Goal: Transaction & Acquisition: Purchase product/service

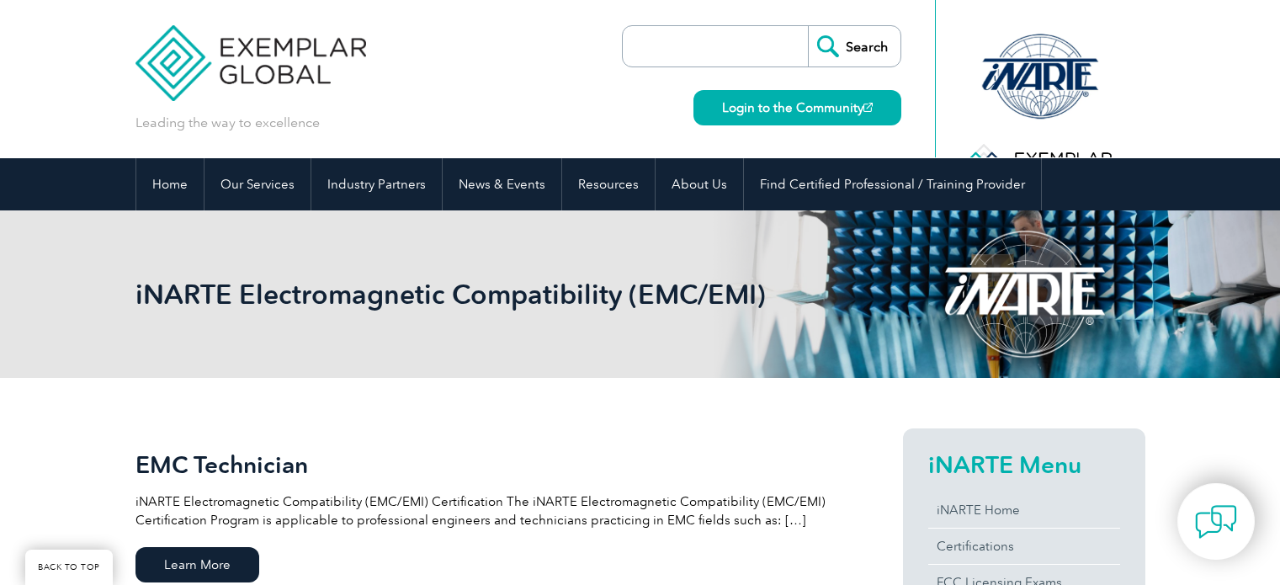
scroll to position [337, 0]
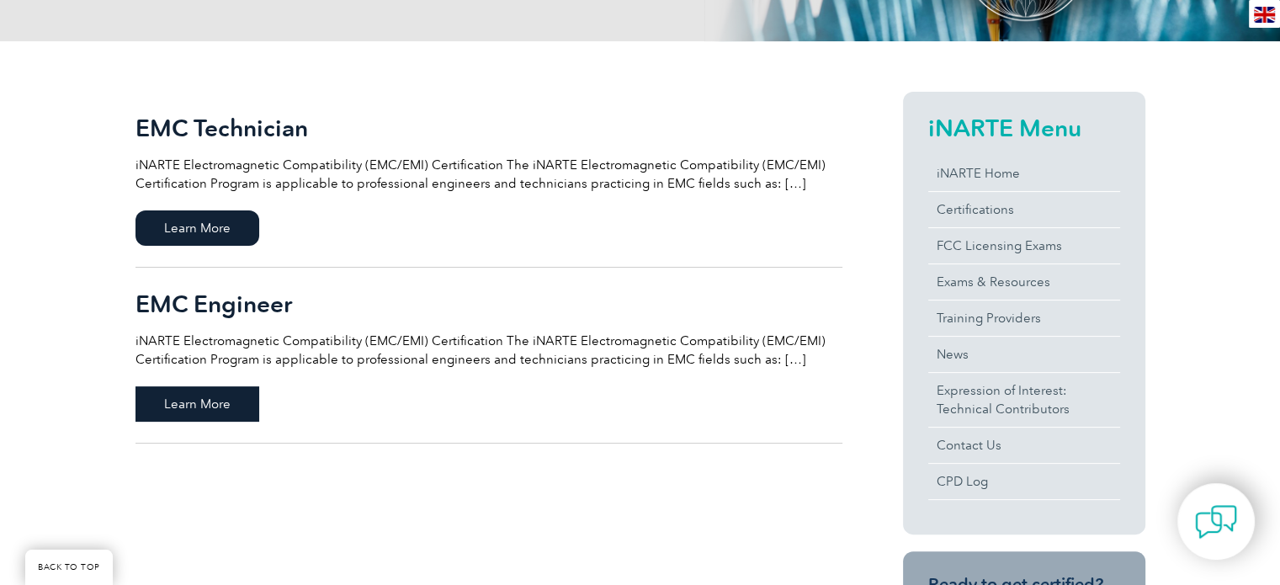
click at [225, 396] on span "Learn More" at bounding box center [198, 403] width 124 height 35
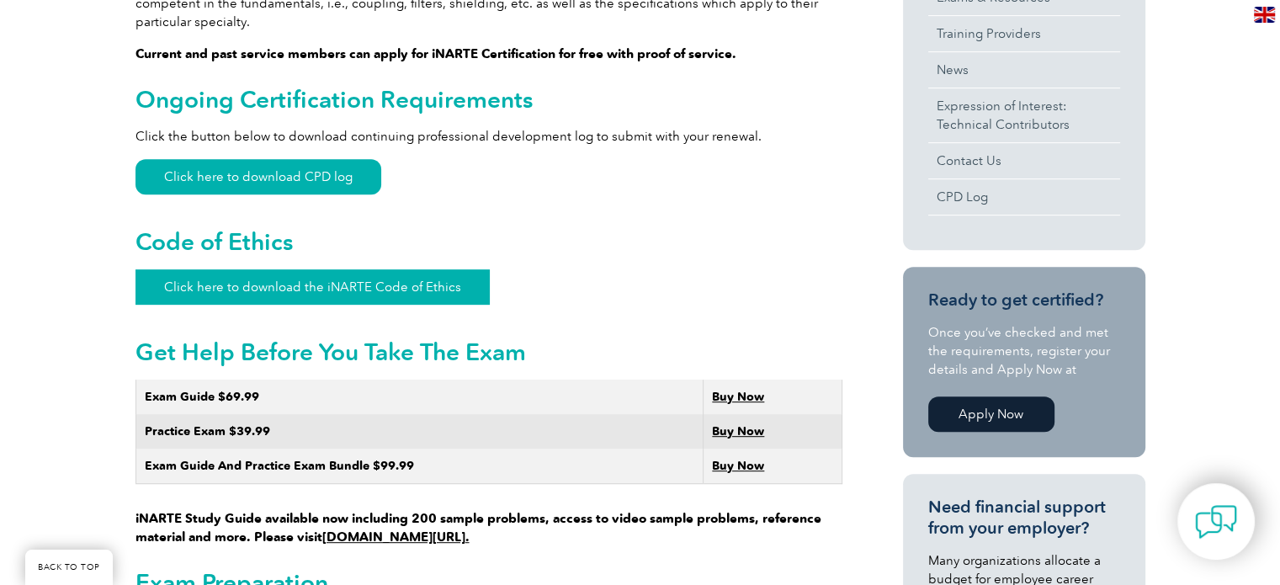
scroll to position [842, 0]
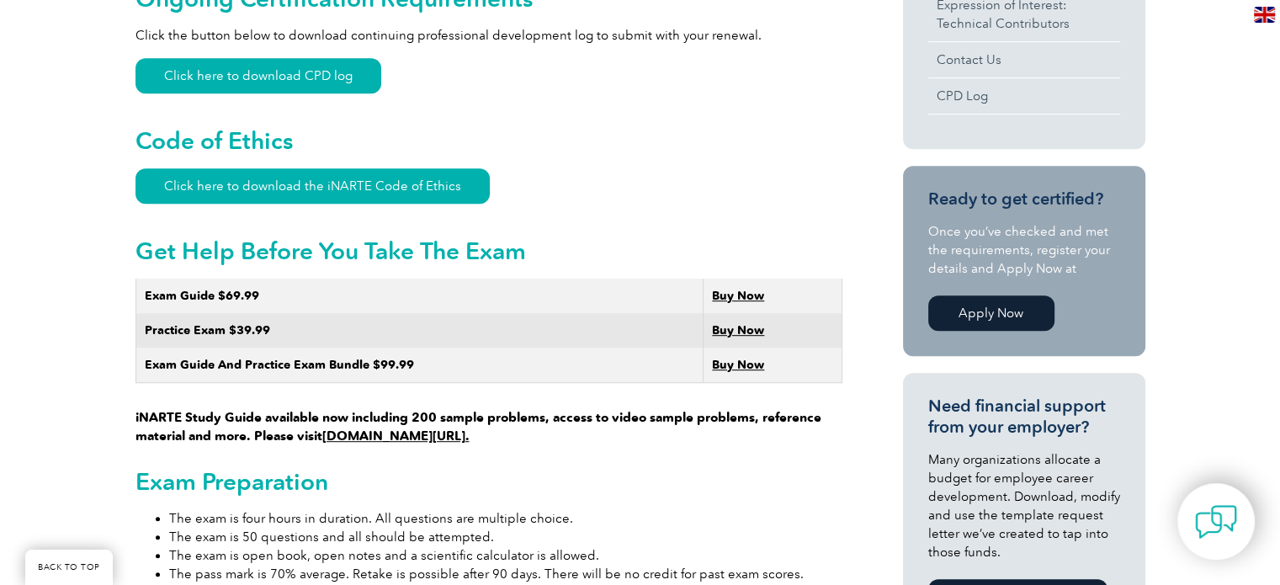
click at [231, 313] on td "Practice Exam $39.99" at bounding box center [420, 330] width 568 height 35
click at [742, 323] on strong "Buy Now" at bounding box center [738, 330] width 52 height 14
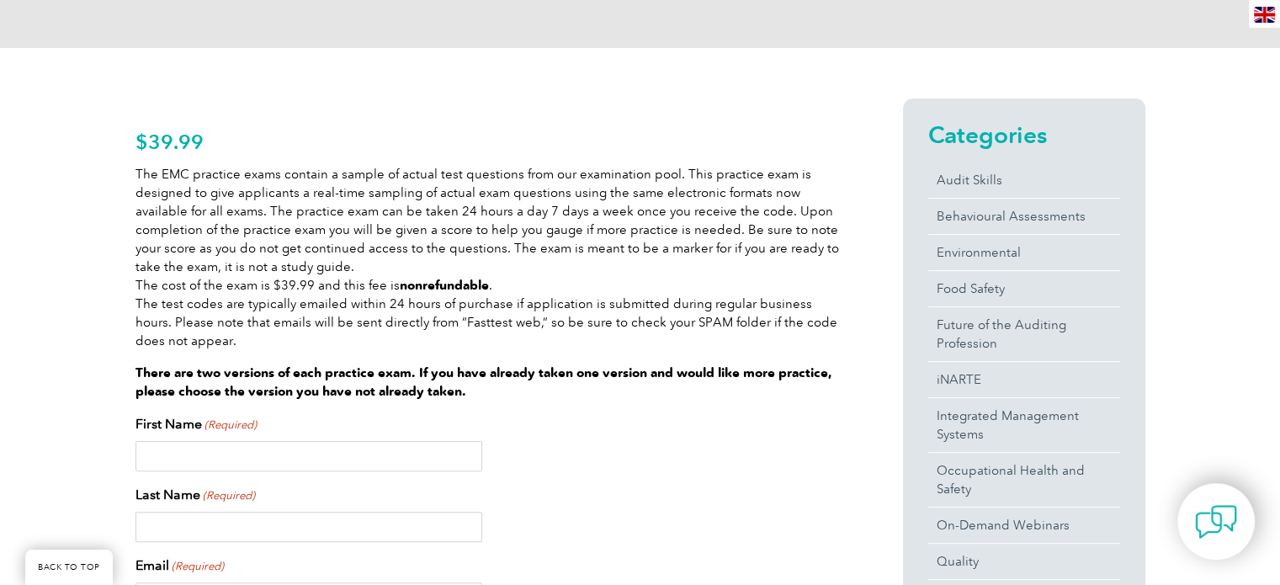
scroll to position [337, 0]
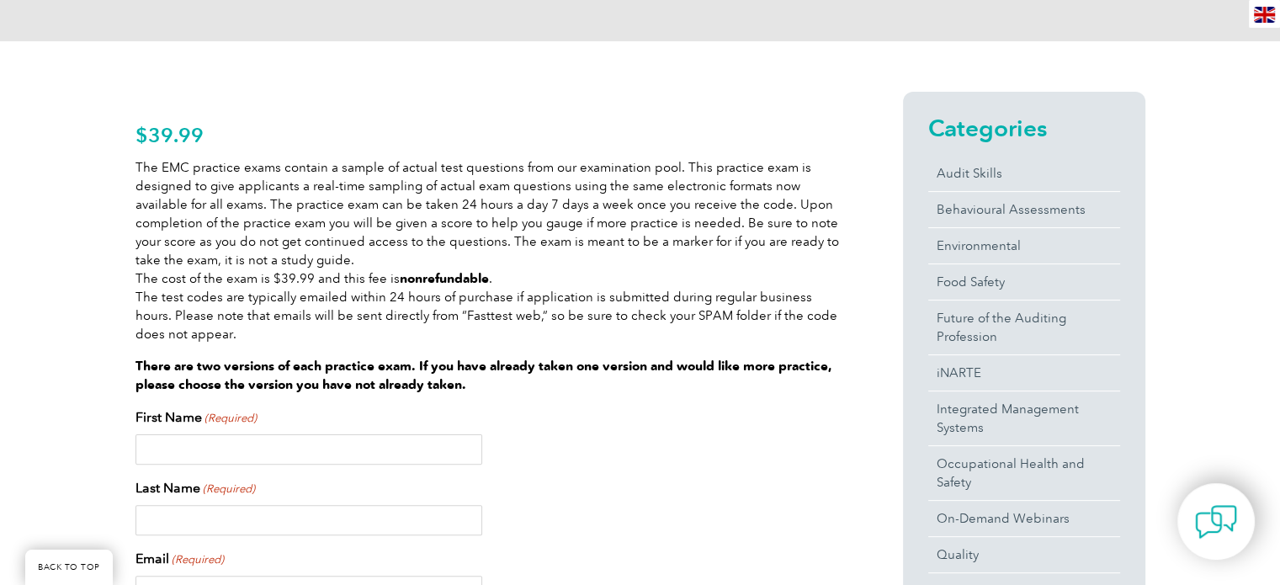
drag, startPoint x: 136, startPoint y: 164, endPoint x: 185, endPoint y: 333, distance: 176.3
click at [185, 333] on p "The EMC practice exams contain a sample of actual test questions from our exami…" at bounding box center [489, 250] width 707 height 185
copy p "The EMC practice exams contain a sample of actual test questions from our exami…"
click at [583, 380] on p "There are two versions of each practice exam. If you have already taken one ver…" at bounding box center [489, 375] width 707 height 37
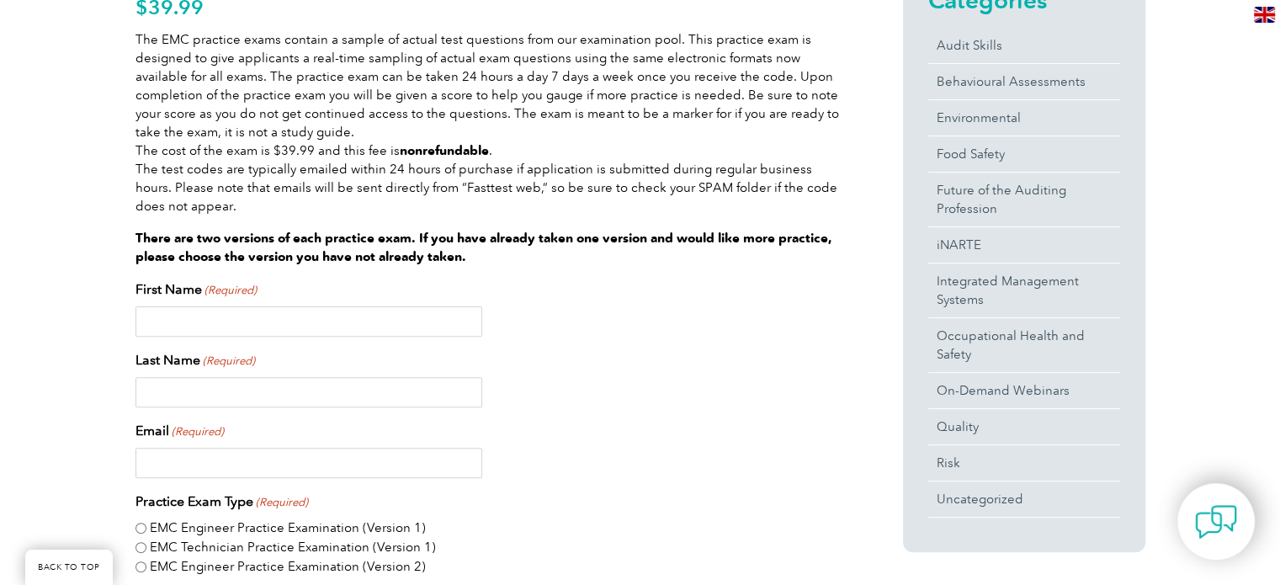
scroll to position [503, 0]
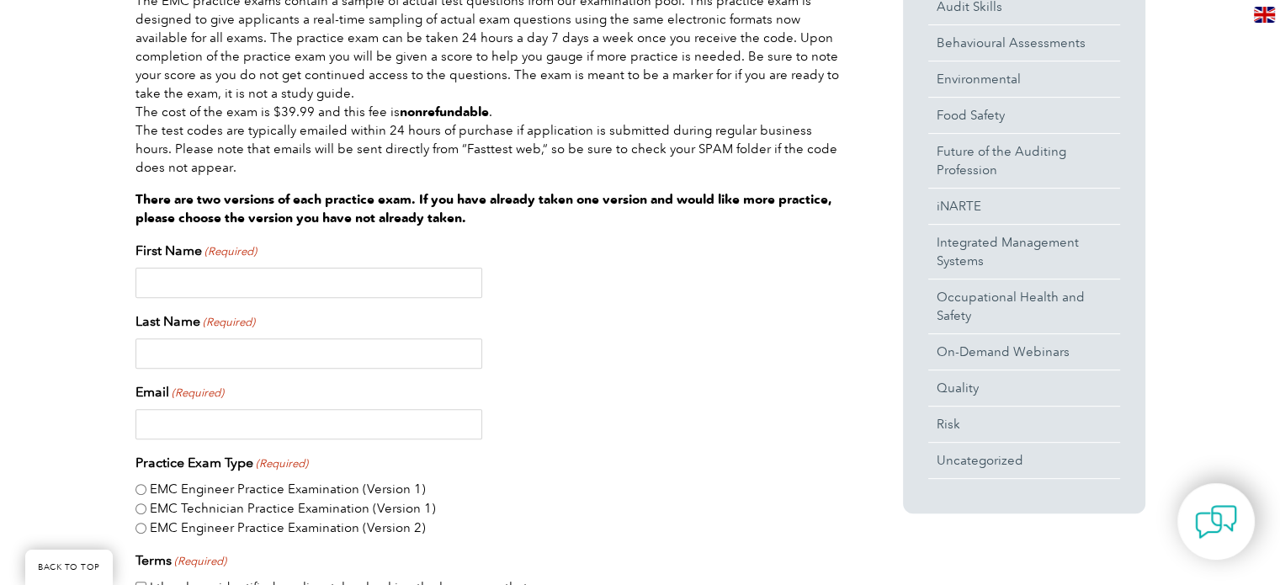
click at [350, 284] on input "First Name (Required)" at bounding box center [309, 283] width 347 height 30
type input "Maksim"
type input "[PERSON_NAME]"
click at [207, 427] on input "Email (Required)" at bounding box center [309, 424] width 347 height 30
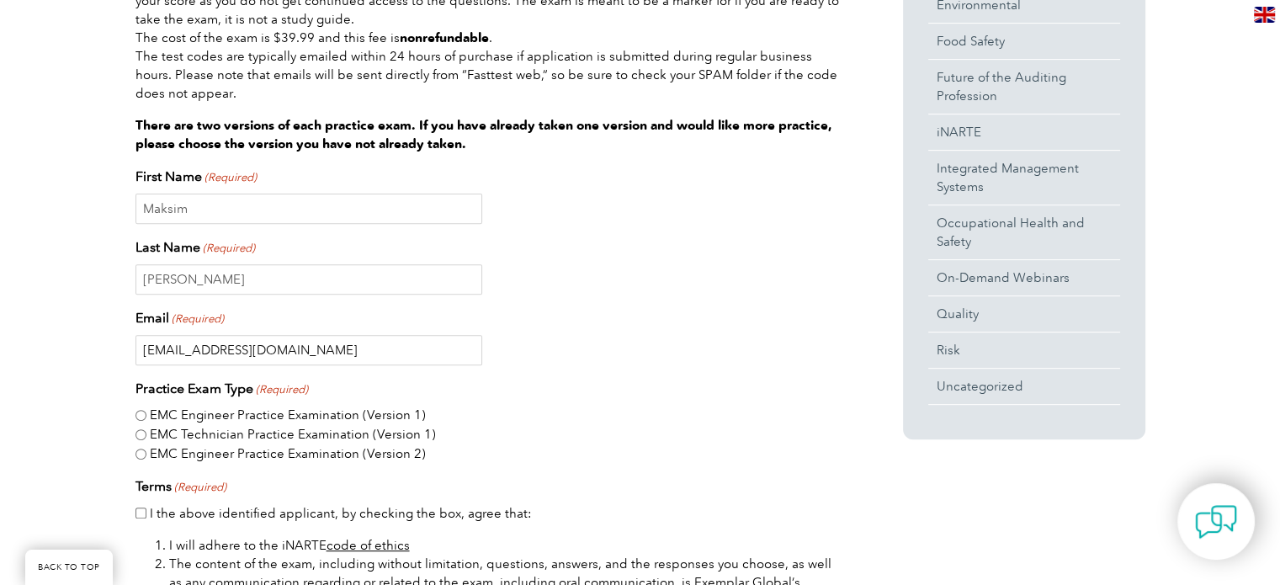
scroll to position [579, 0]
type input "[EMAIL_ADDRESS][DOMAIN_NAME]"
click at [143, 416] on input "EMC Engineer Practice Examination (Version 1)" at bounding box center [141, 413] width 11 height 11
radio input "true"
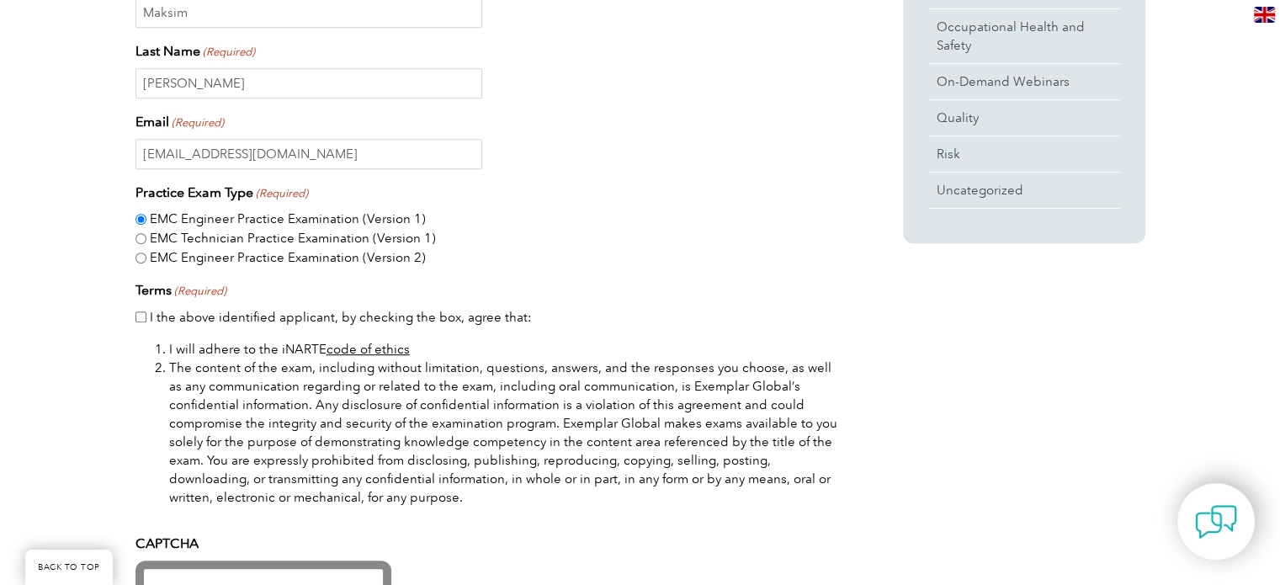
scroll to position [777, 0]
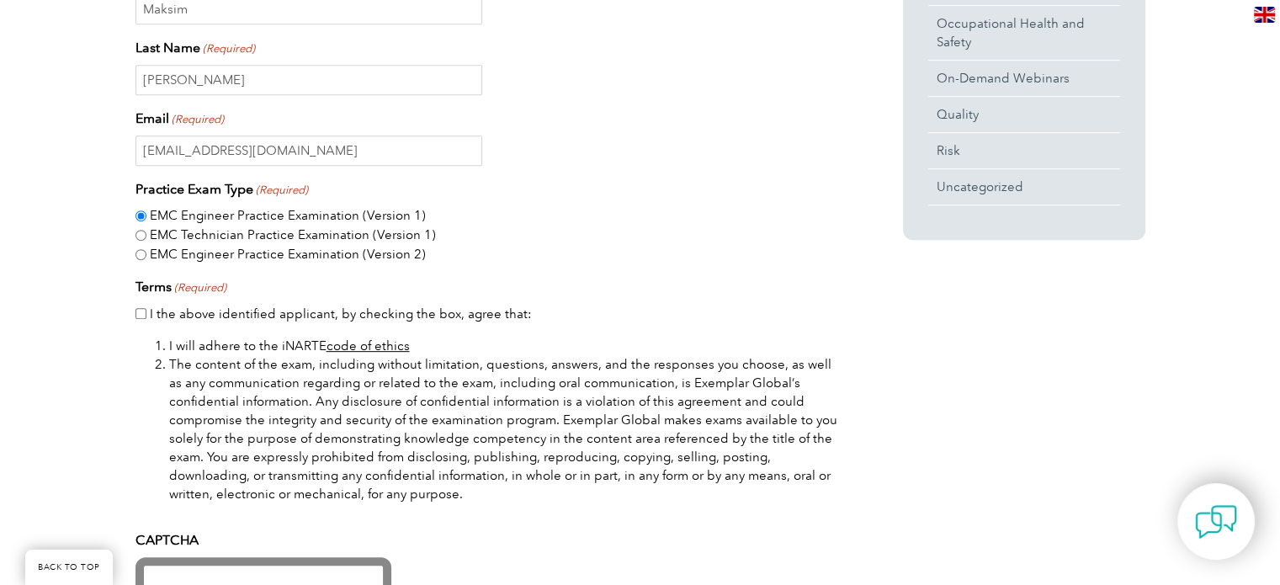
click at [142, 312] on input "I the above identified applicant, by checking the box, agree that:" at bounding box center [141, 313] width 11 height 11
checkbox input "true"
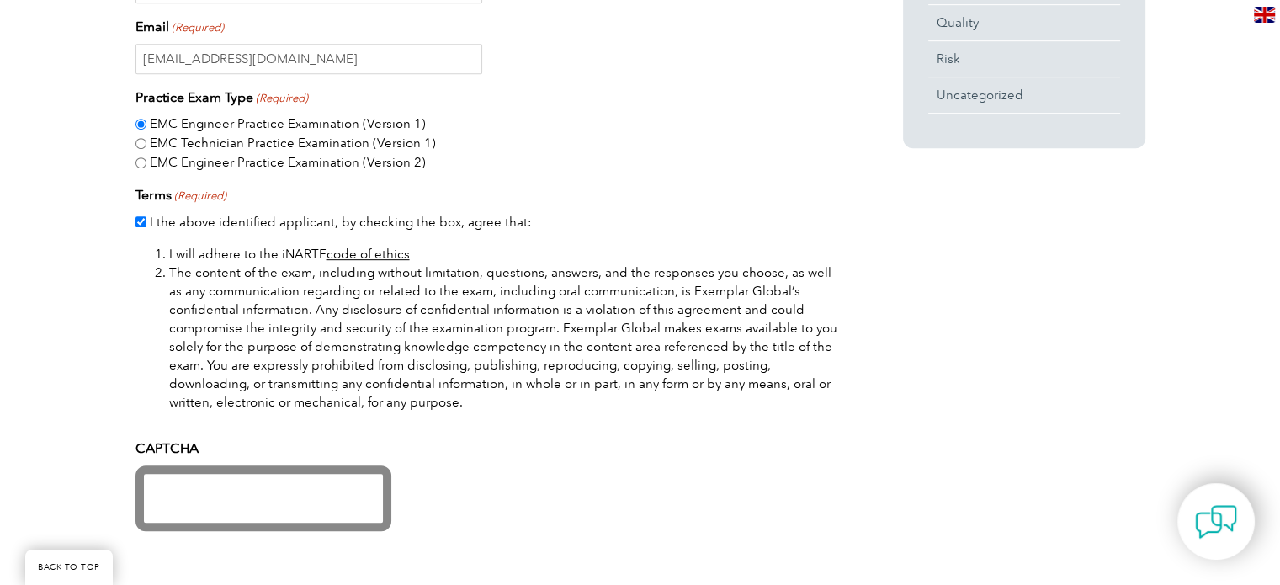
scroll to position [875, 0]
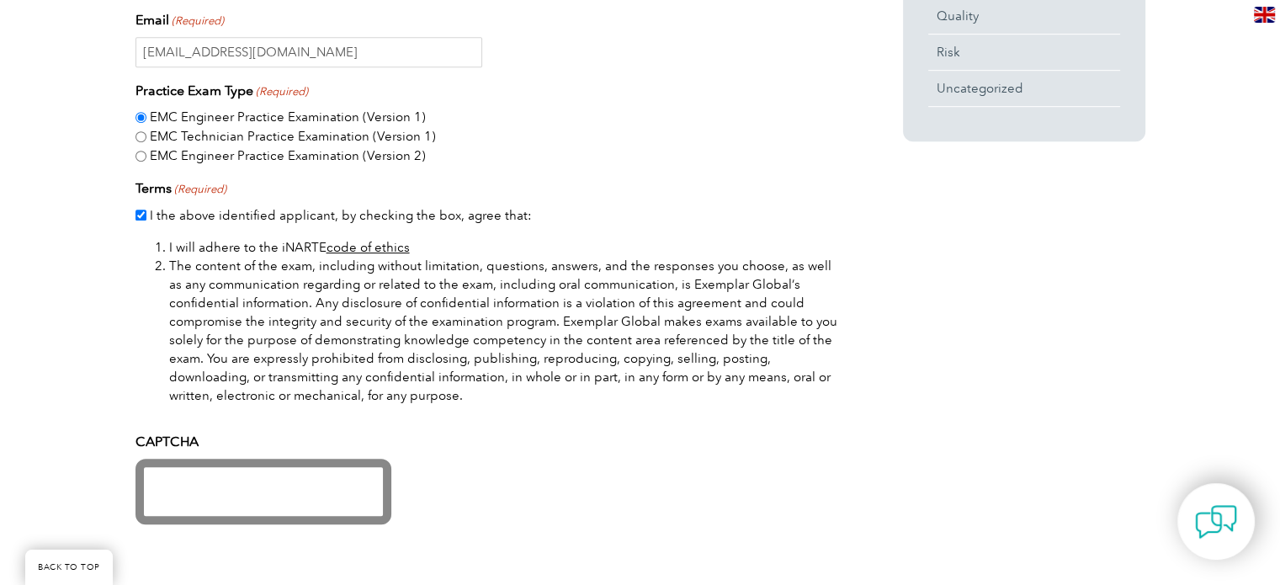
click at [500, 307] on li "The content of the exam, including without limitation, questions, answers, and …" at bounding box center [505, 331] width 673 height 148
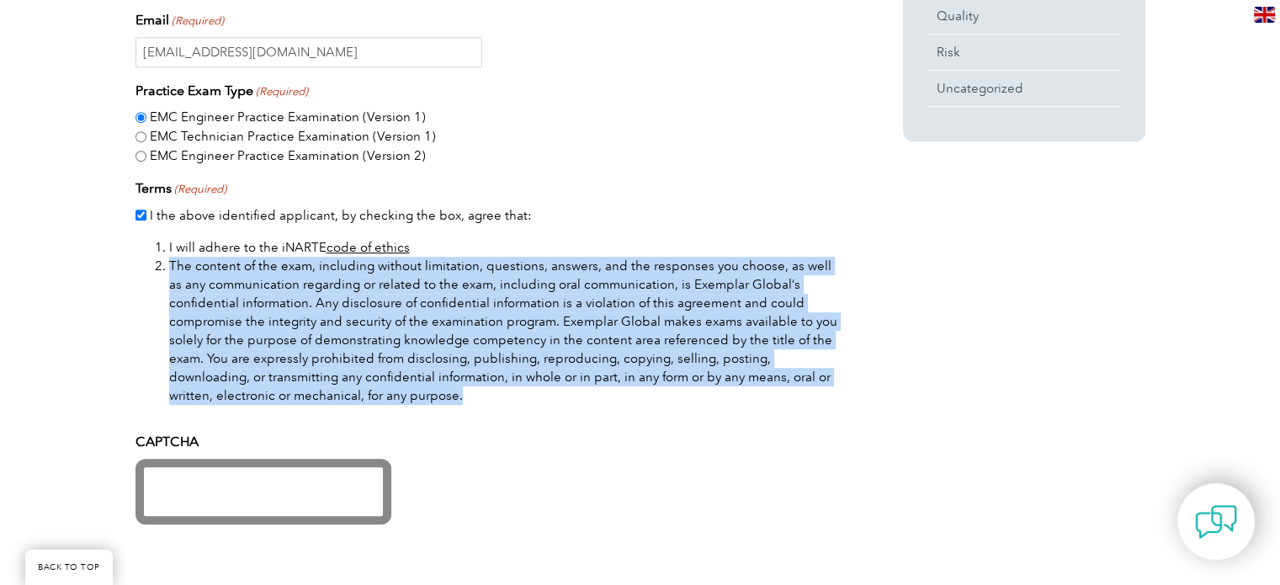
drag, startPoint x: 414, startPoint y: 397, endPoint x: 165, endPoint y: 263, distance: 282.8
click at [169, 263] on li "The content of the exam, including without limitation, questions, answers, and …" at bounding box center [505, 331] width 673 height 148
copy li "The content of the exam, including without limitation, questions, answers, and …"
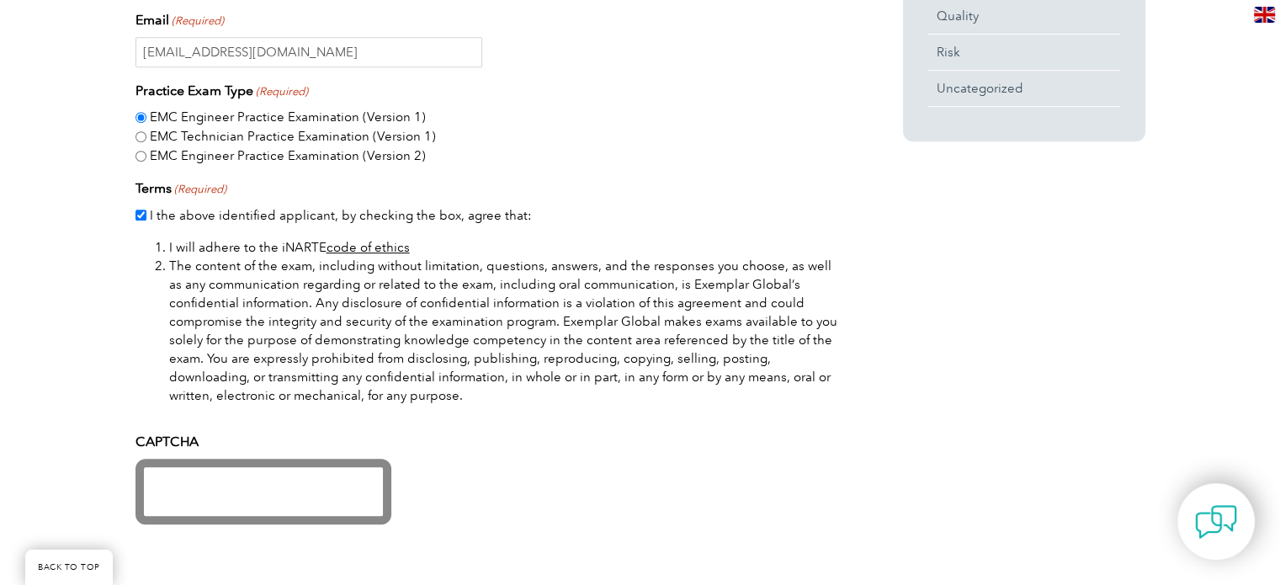
click at [623, 232] on div "First Name (Required) Maksim Last Name (Required) Filobodchenko Email (Required…" at bounding box center [489, 197] width 707 height 656
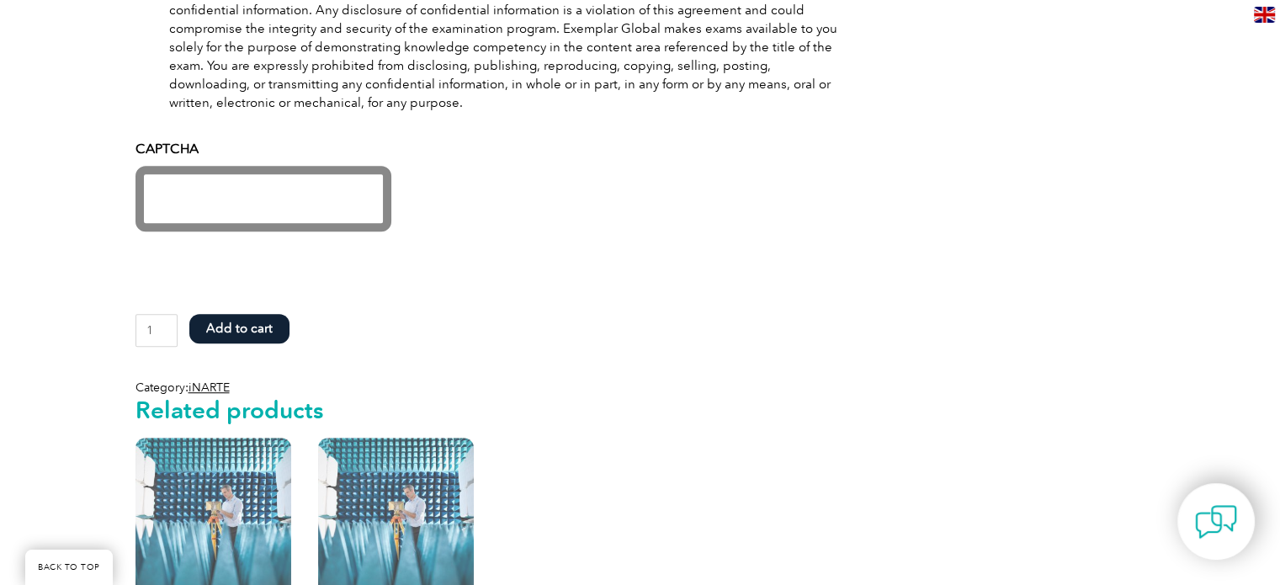
scroll to position [1167, 0]
click at [254, 326] on button "Add to cart" at bounding box center [239, 329] width 100 height 29
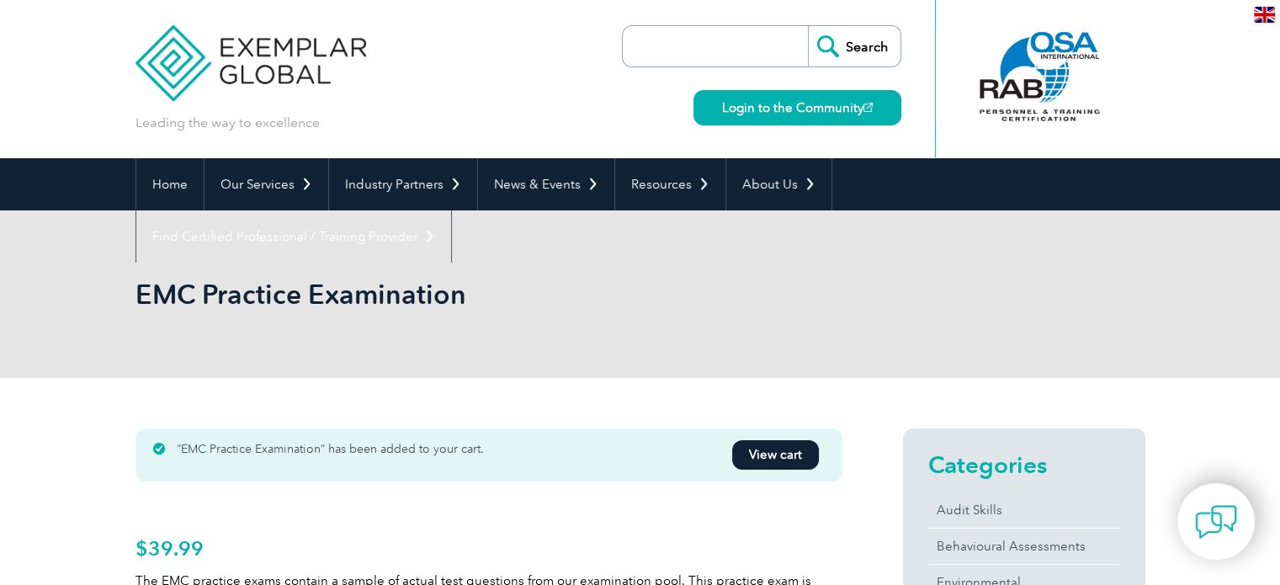
scroll to position [80, 0]
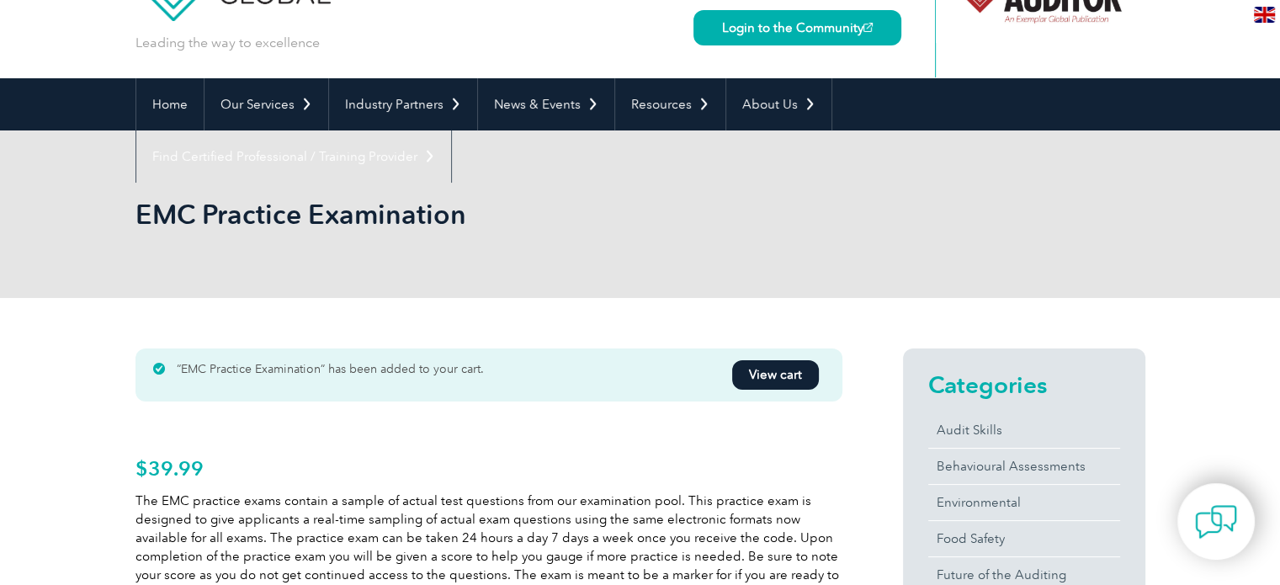
click at [778, 370] on link "View cart" at bounding box center [775, 374] width 87 height 29
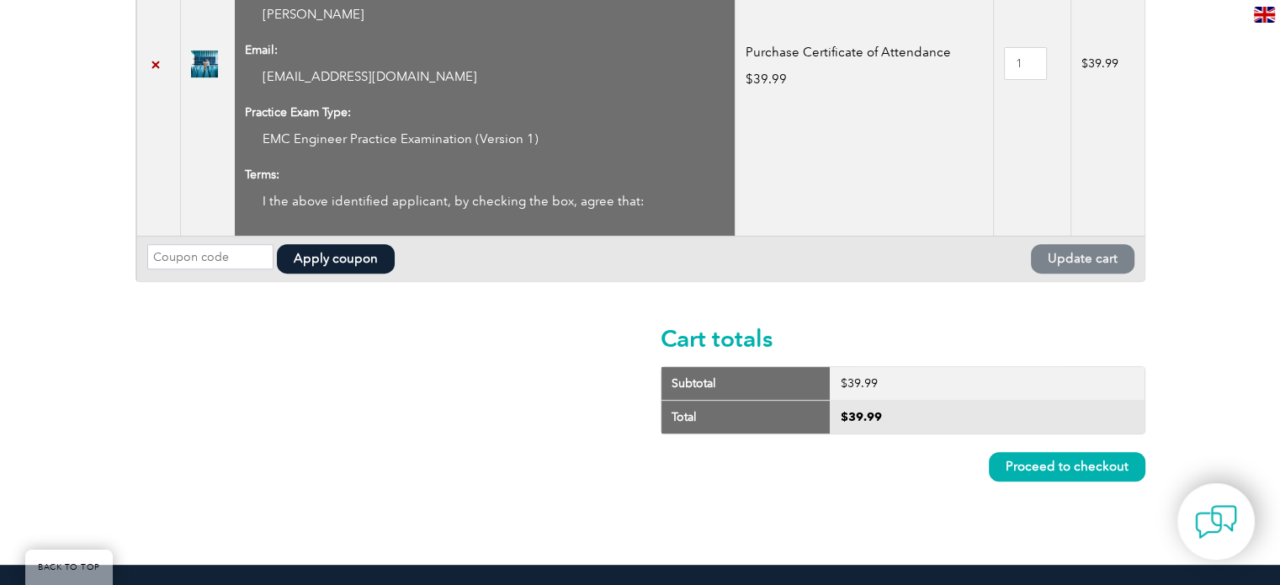
scroll to position [582, 0]
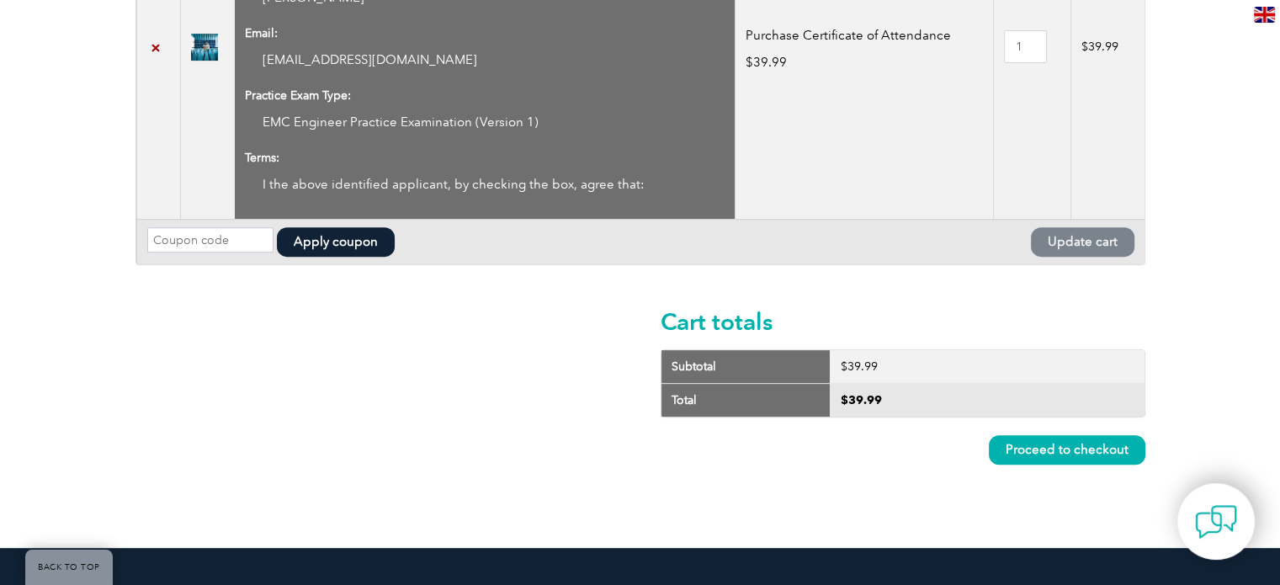
click at [1074, 449] on link "Proceed to checkout" at bounding box center [1067, 449] width 157 height 29
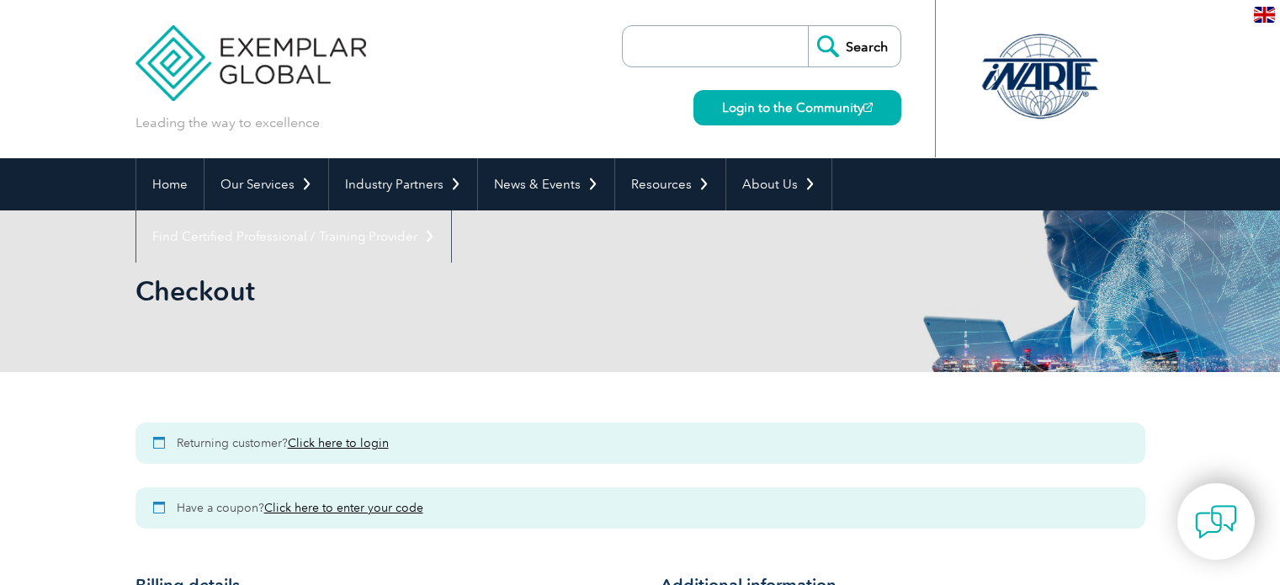
select select "[GEOGRAPHIC_DATA]"
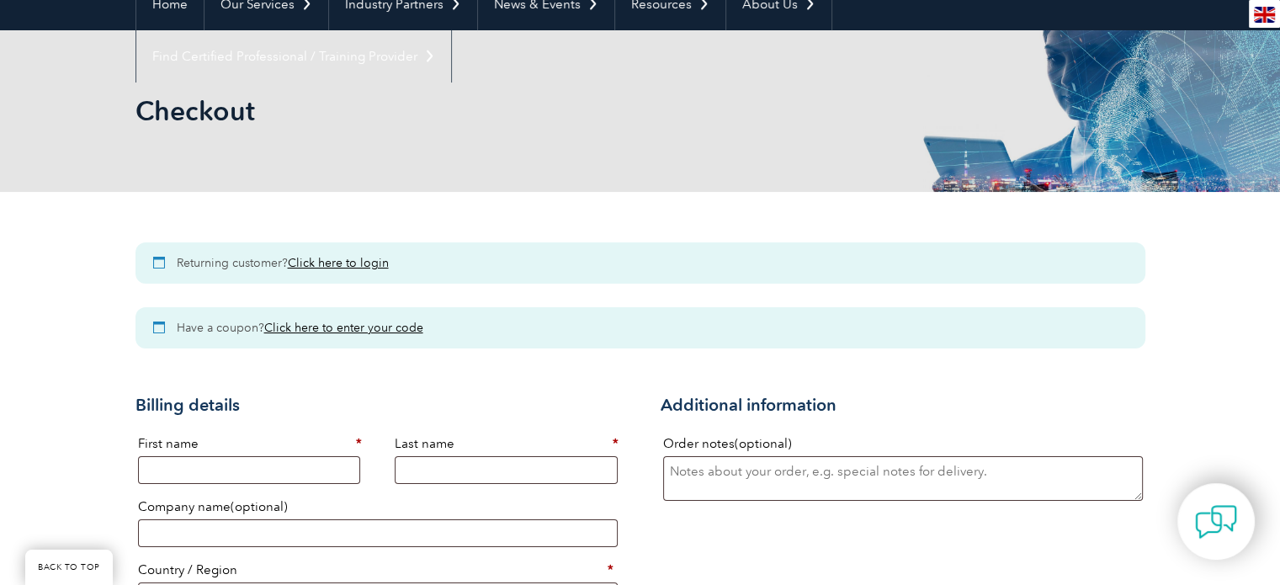
scroll to position [298, 0]
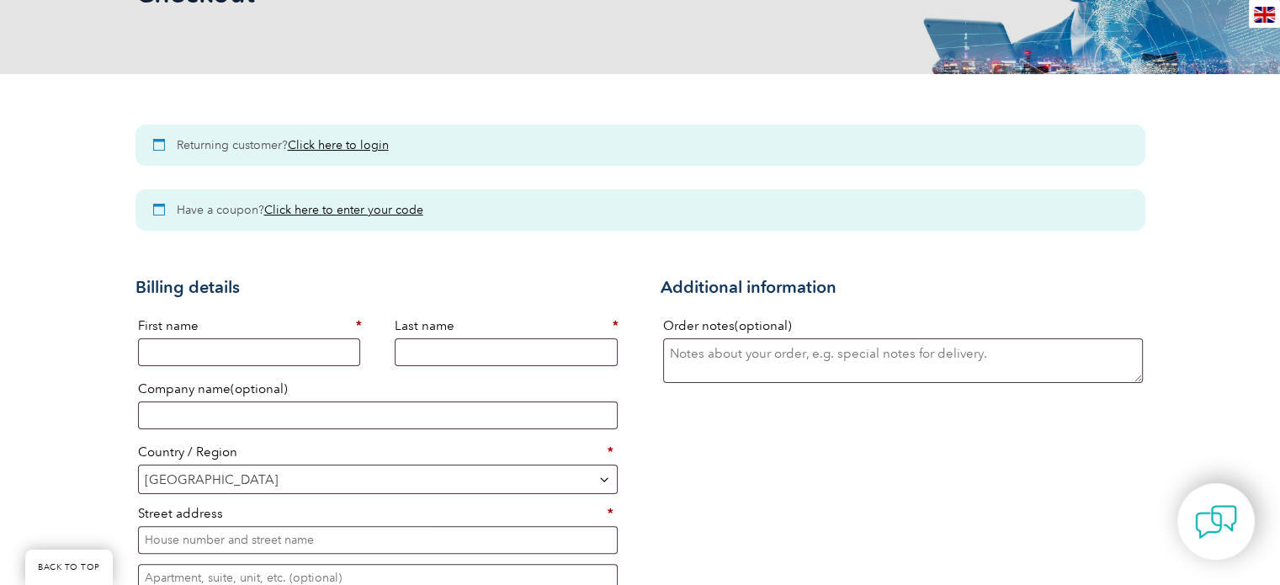
click at [351, 144] on link "Click here to login" at bounding box center [338, 145] width 101 height 14
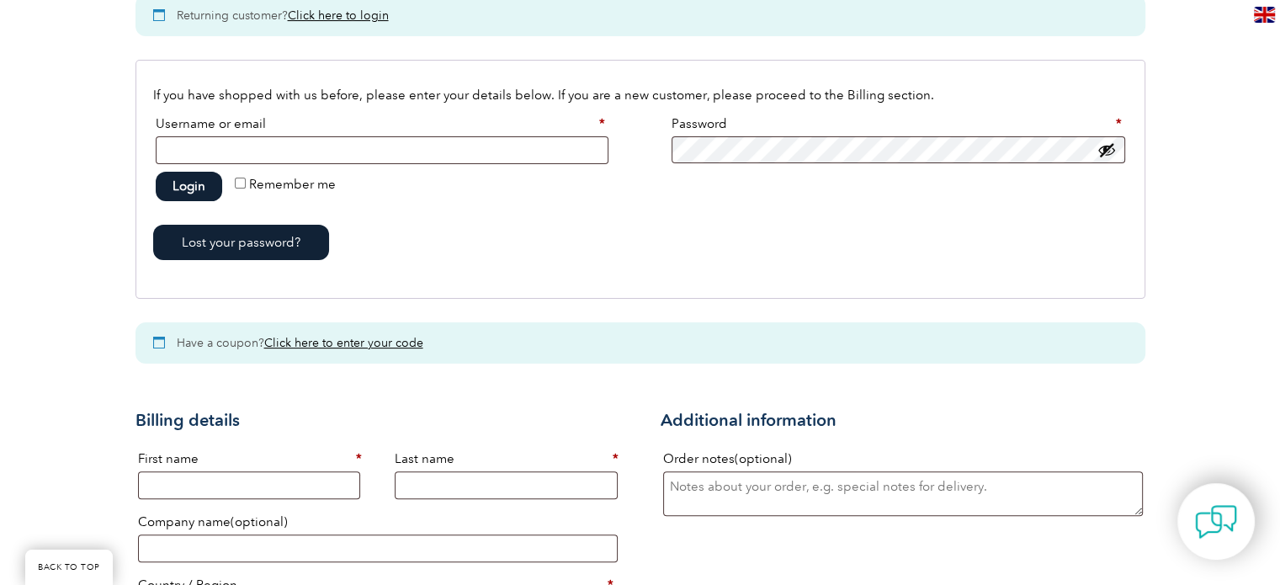
scroll to position [444, 0]
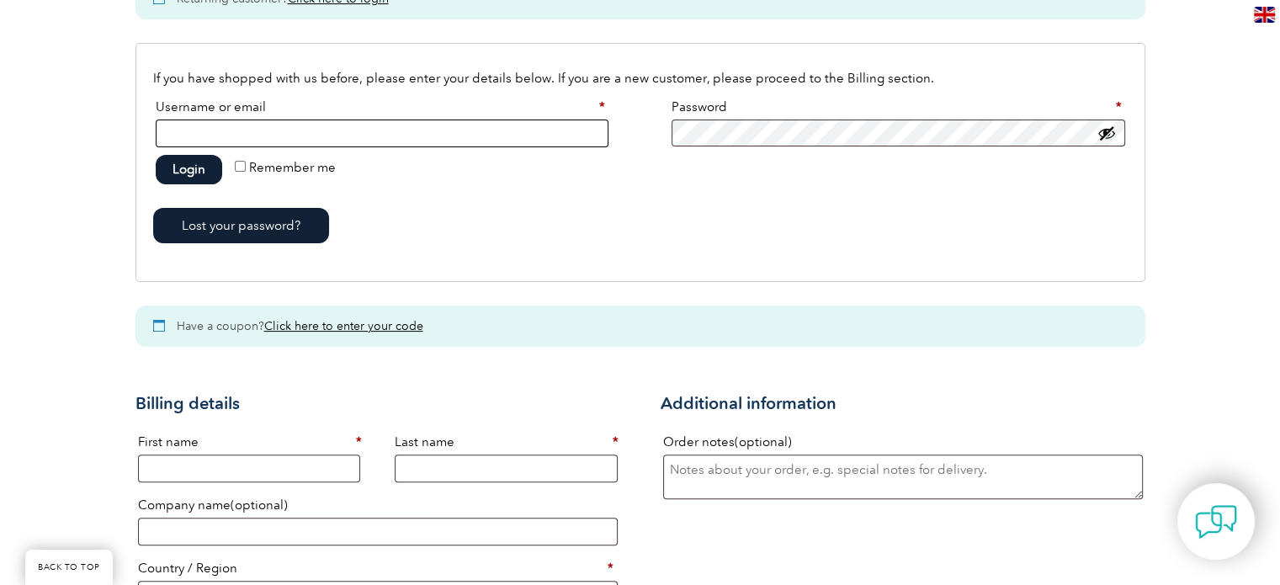
click at [293, 131] on input "Username or email * Required" at bounding box center [382, 134] width 453 height 28
type input "[EMAIL_ADDRESS][DOMAIN_NAME]"
click at [156, 155] on button "Login" at bounding box center [189, 169] width 66 height 29
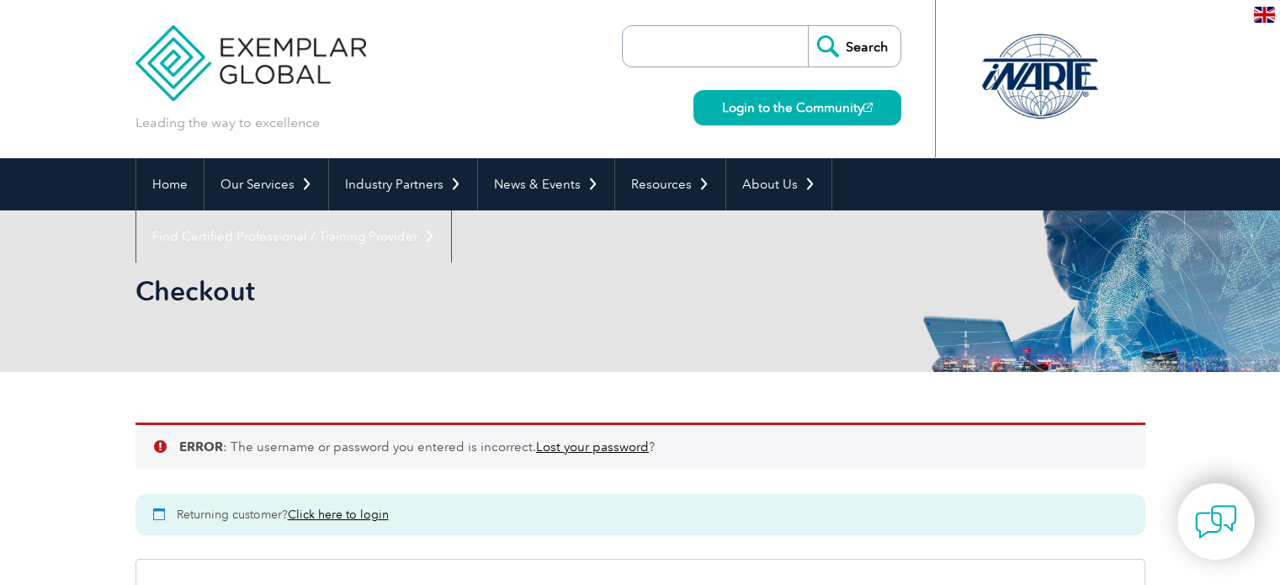
select select "[GEOGRAPHIC_DATA]"
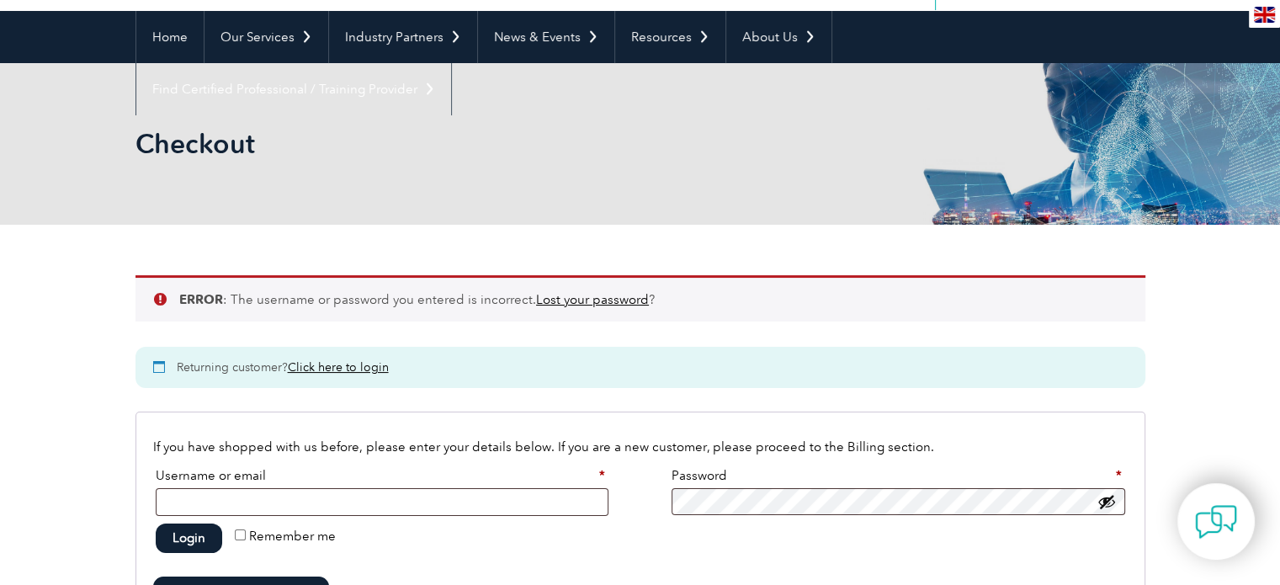
scroll to position [238, 0]
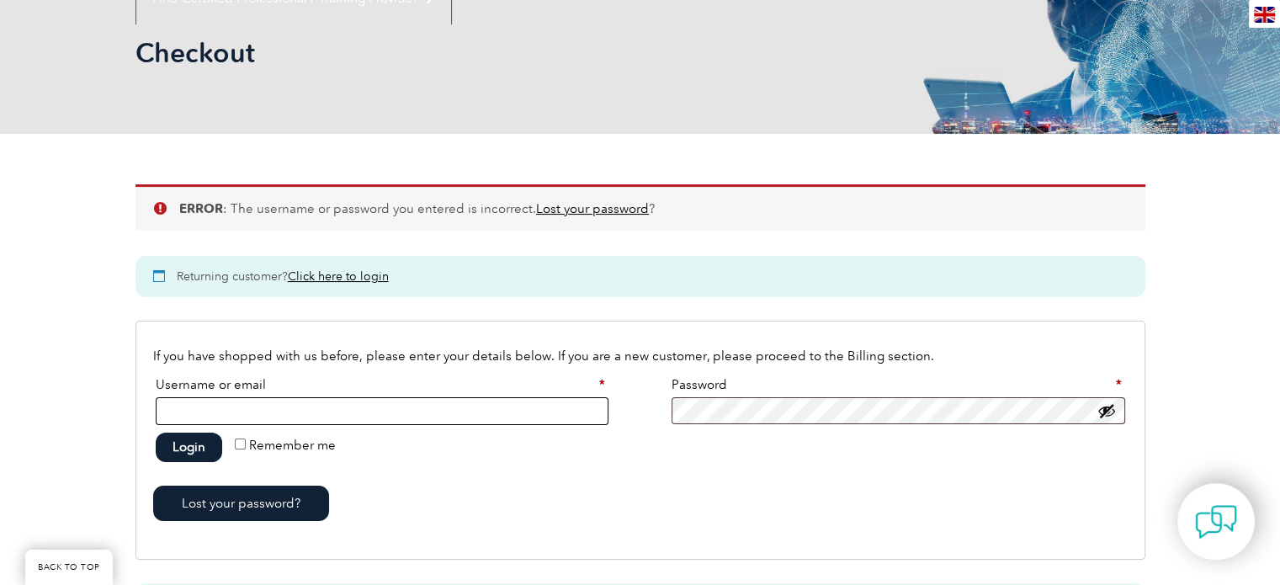
click at [423, 400] on input "Username or email * Required" at bounding box center [382, 411] width 453 height 28
type input "[EMAIL_ADDRESS][DOMAIN_NAME]"
click at [156, 433] on button "Login" at bounding box center [189, 447] width 66 height 29
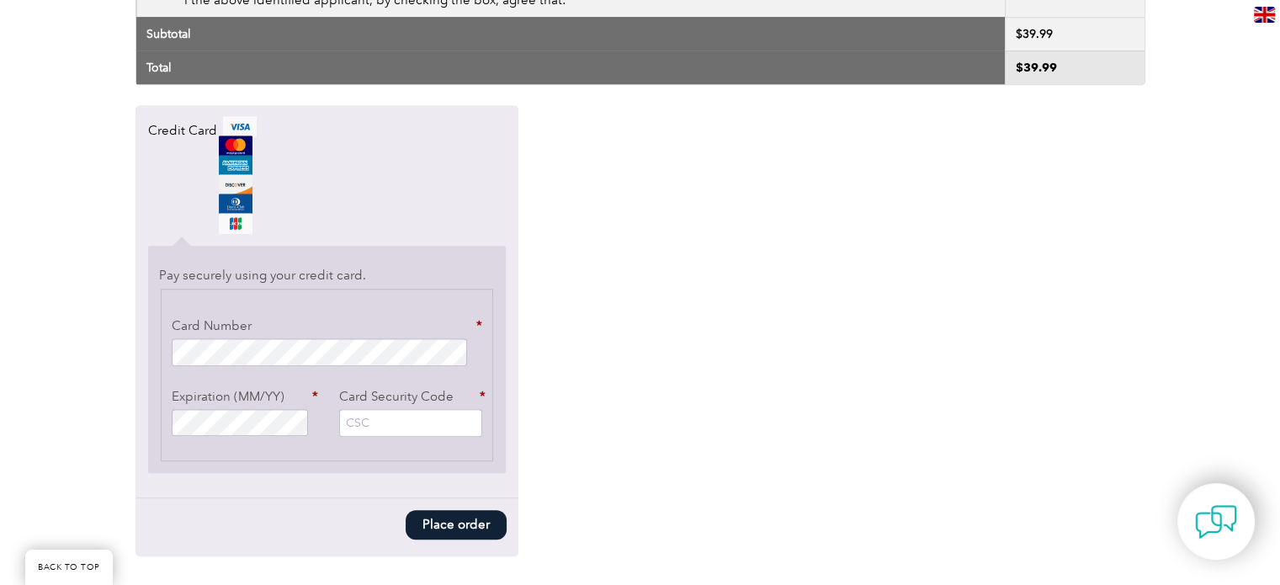
scroll to position [1448, 0]
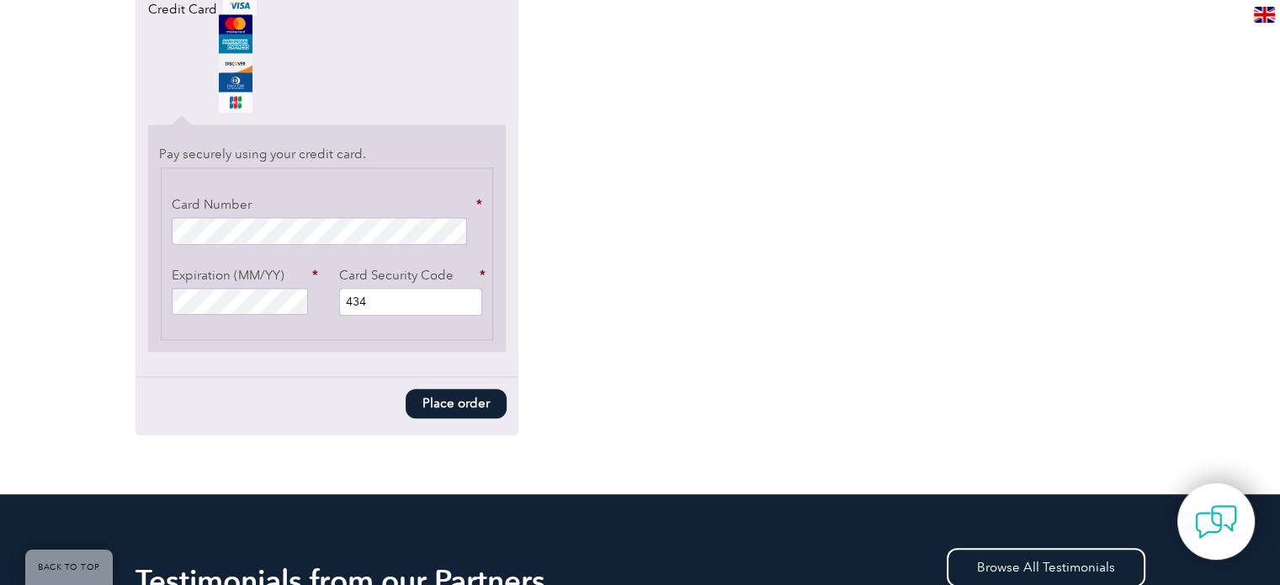
type input "434"
click at [482, 395] on button "Place order" at bounding box center [456, 403] width 101 height 29
